Goal: Task Accomplishment & Management: Manage account settings

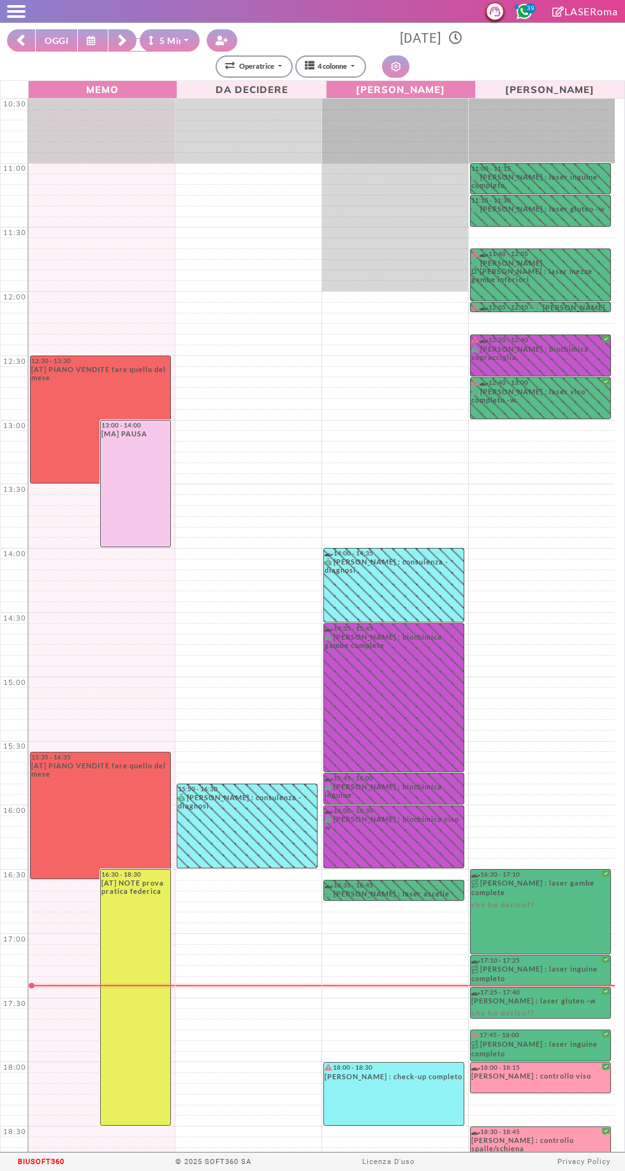
select select "*"
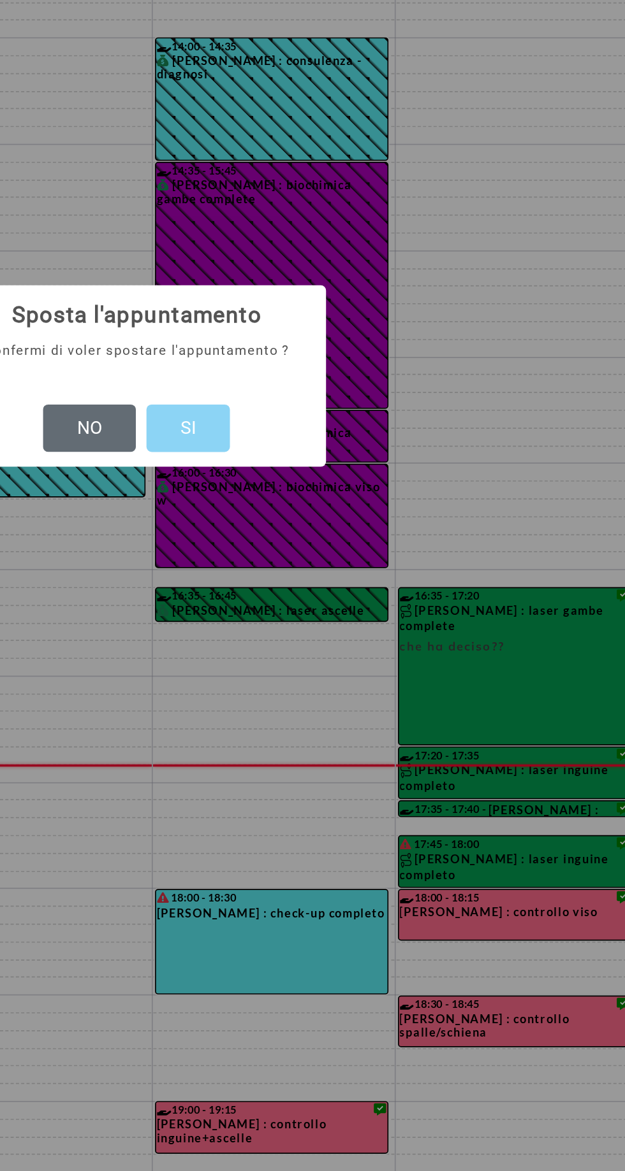
click at [291, 623] on button "NO" at bounding box center [284, 617] width 56 height 29
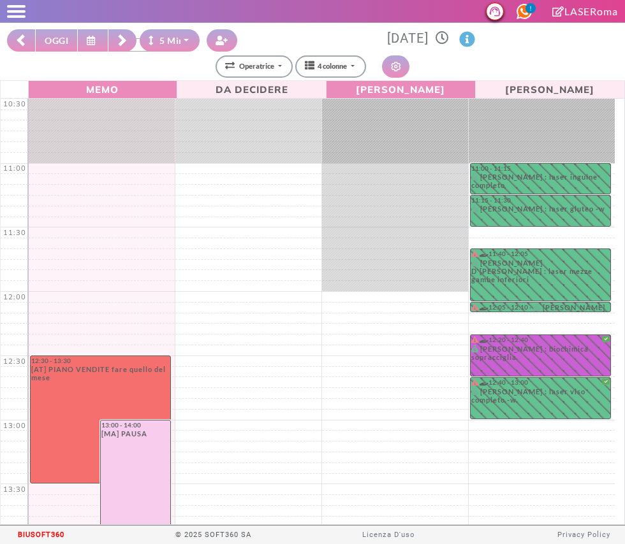
select select "*"
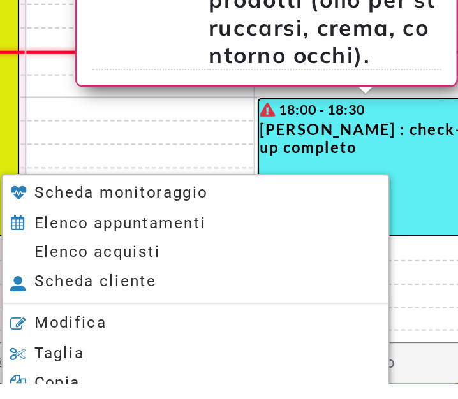
click at [145, 340] on span "Elenco acquisti" at bounding box center [166, 339] width 58 height 8
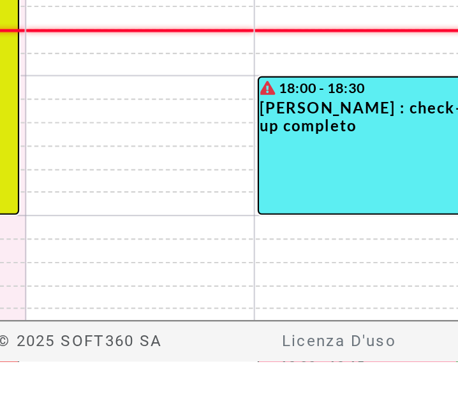
scroll to position [18, 0]
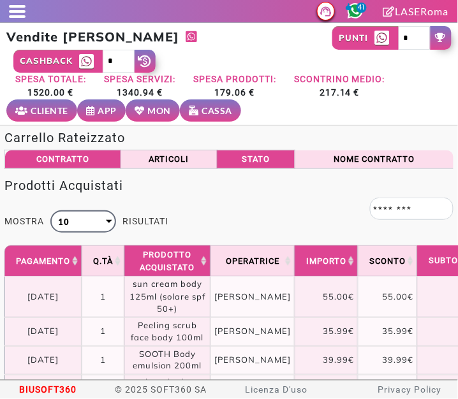
click at [150, 116] on small "MON" at bounding box center [160, 110] width 24 height 13
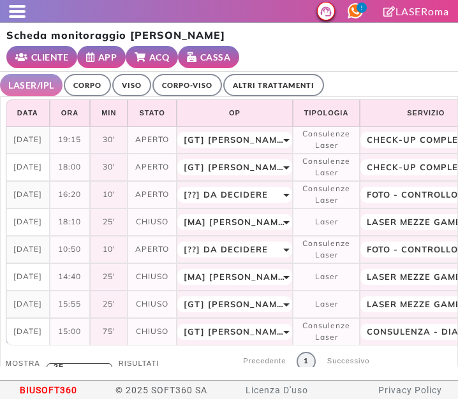
select select "**"
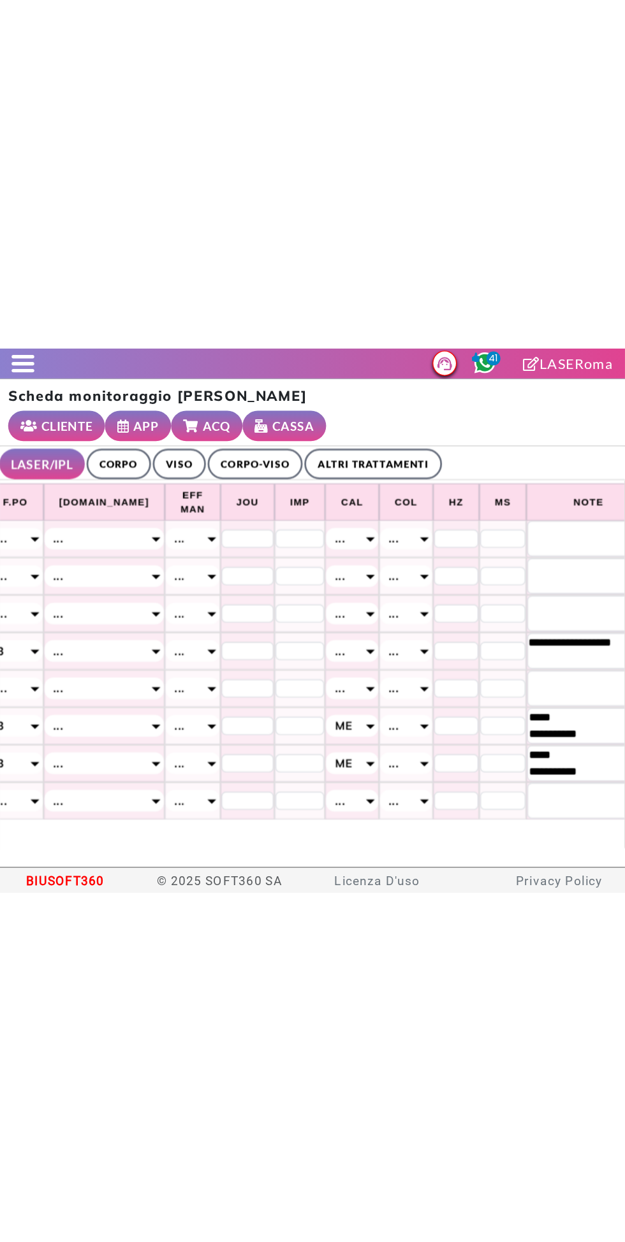
scroll to position [0, 648]
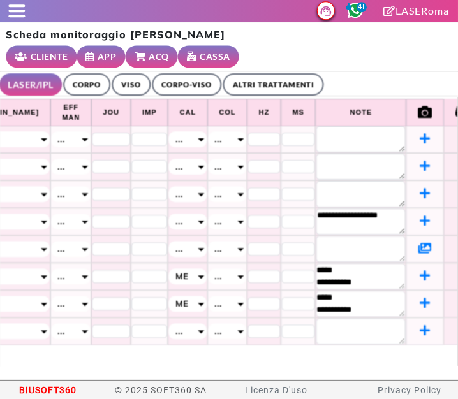
click at [261, 49] on div "Scheda monitoraggio Lucrezia Palumbo CLIENTE APP ACQ CASSA" at bounding box center [229, 47] width 458 height 49
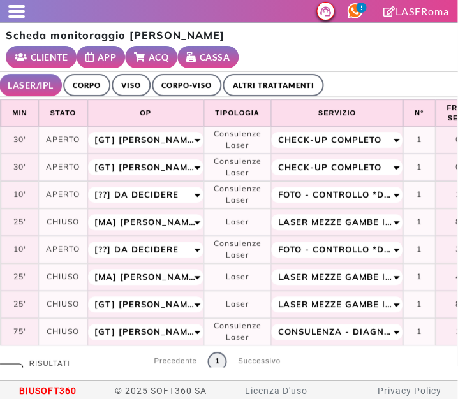
scroll to position [0, 0]
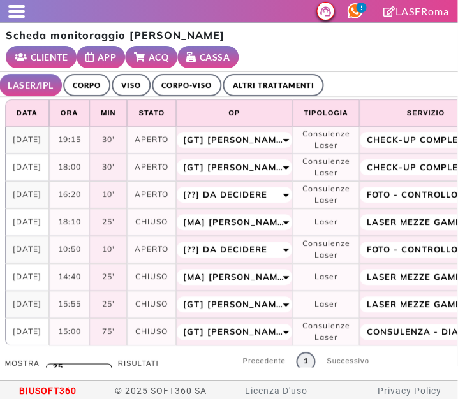
click at [154, 52] on small "ACQ" at bounding box center [159, 56] width 20 height 13
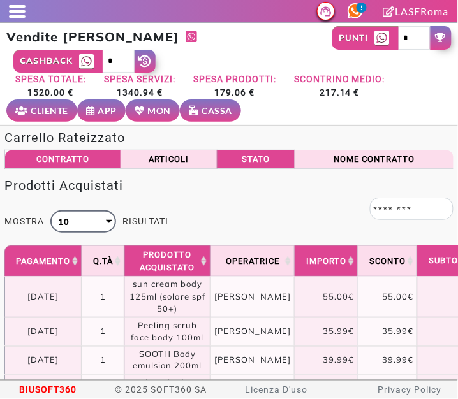
click at [145, 117] on link "MON" at bounding box center [153, 110] width 54 height 22
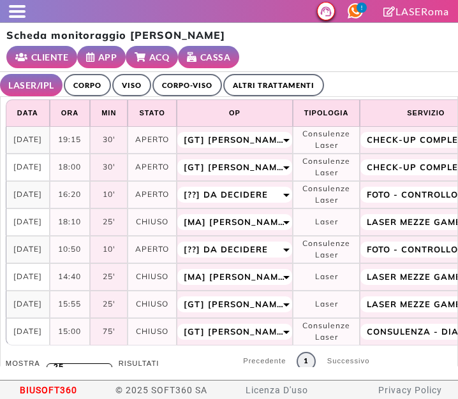
select select "**"
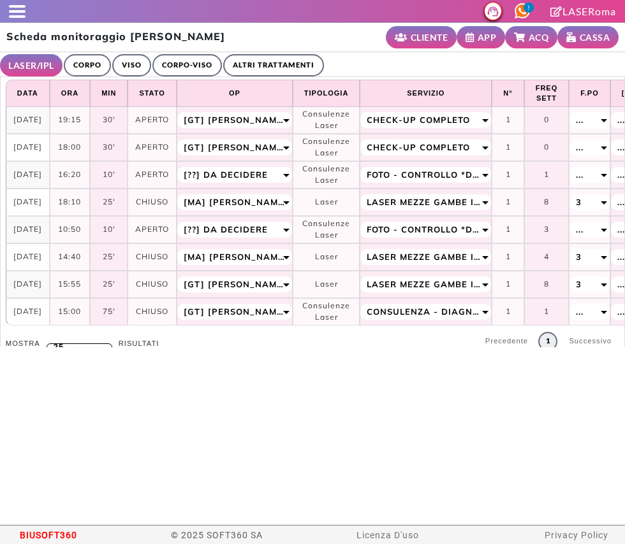
click at [11, 12] on span at bounding box center [17, 11] width 17 height 3
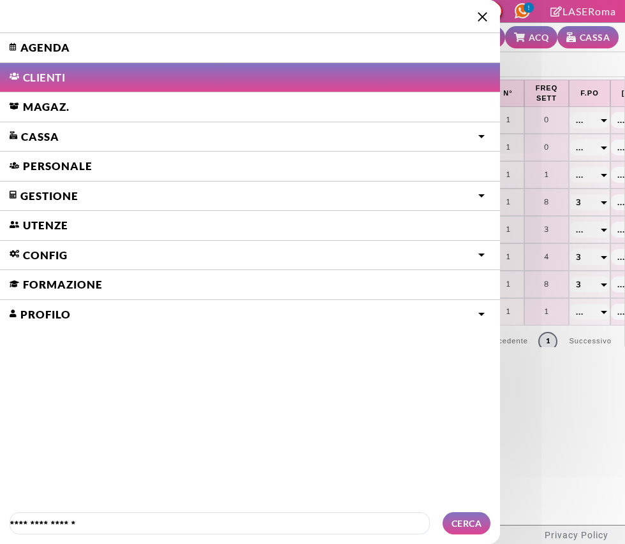
click at [39, 51] on link "Agenda" at bounding box center [250, 47] width 500 height 29
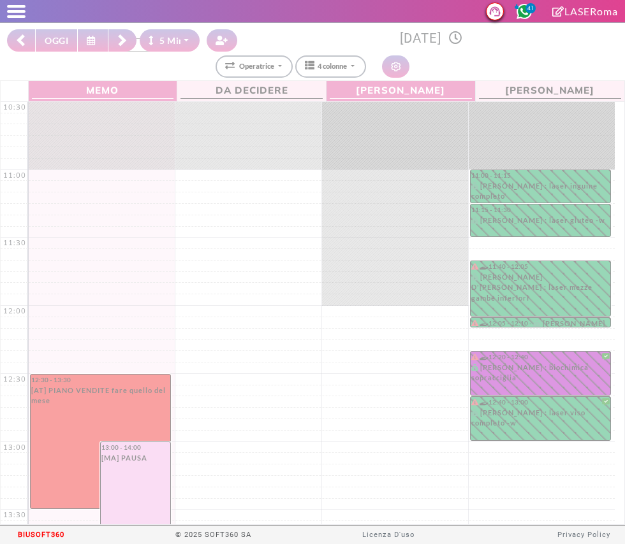
select select "*"
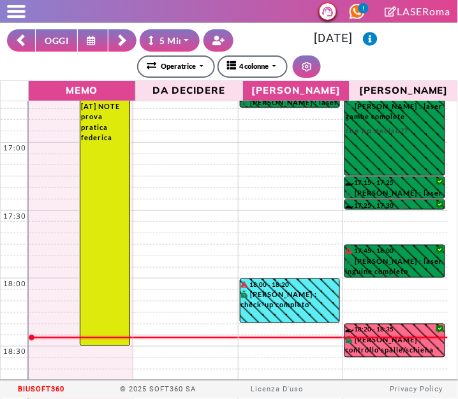
scroll to position [869, 0]
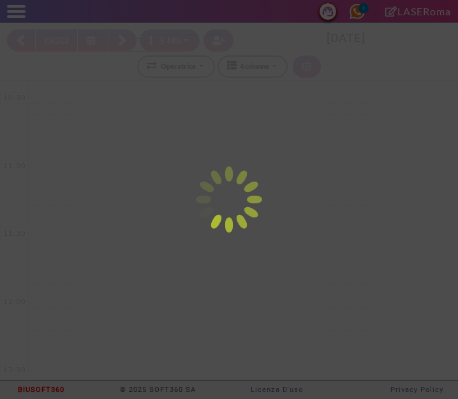
select select "*"
